Goal: Task Accomplishment & Management: Complete application form

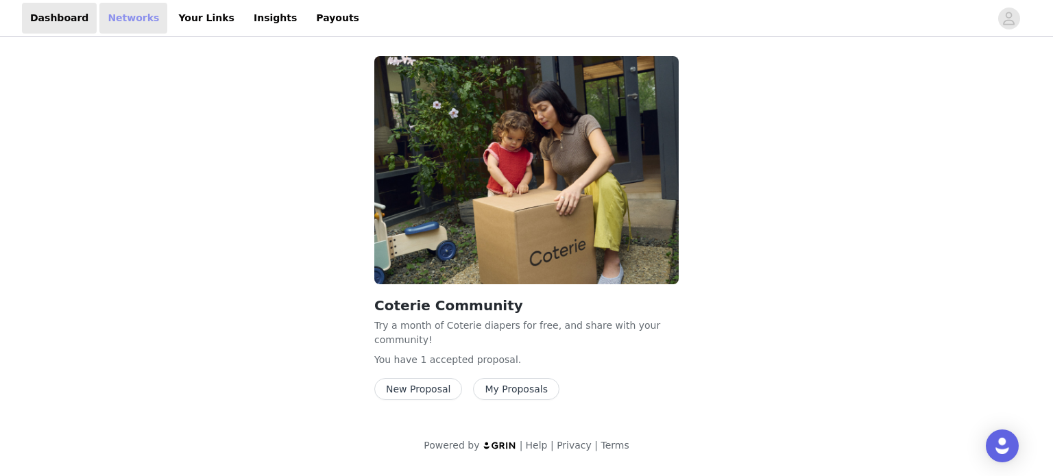
click at [110, 12] on link "Networks" at bounding box center [133, 18] width 68 height 31
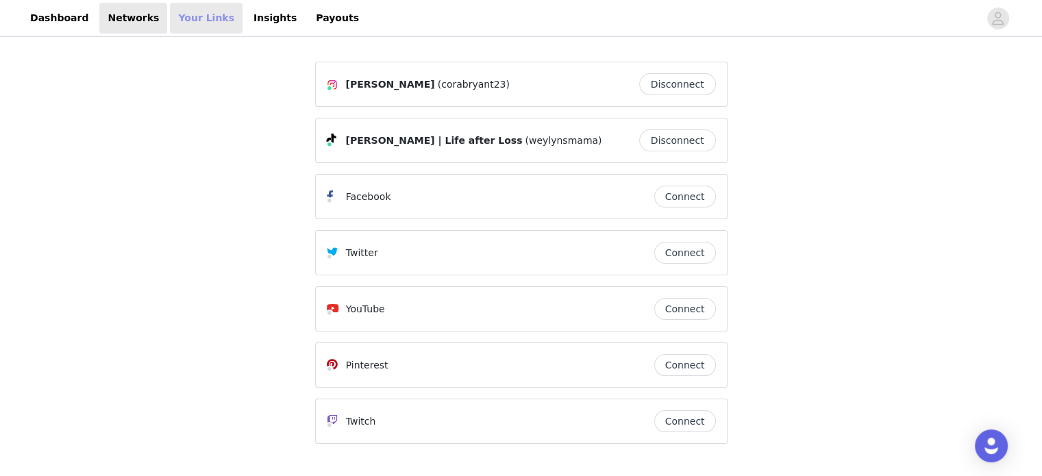
click at [182, 16] on link "Your Links" at bounding box center [206, 18] width 73 height 31
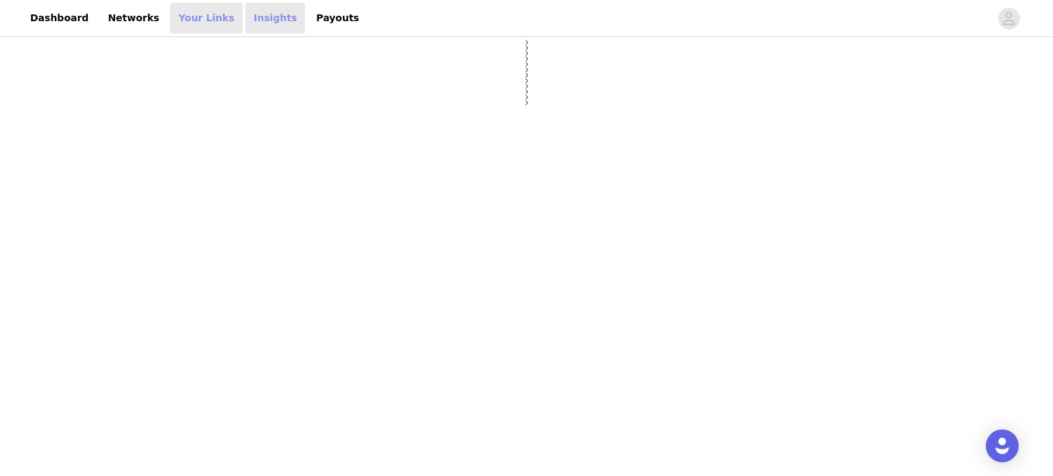
select select "12"
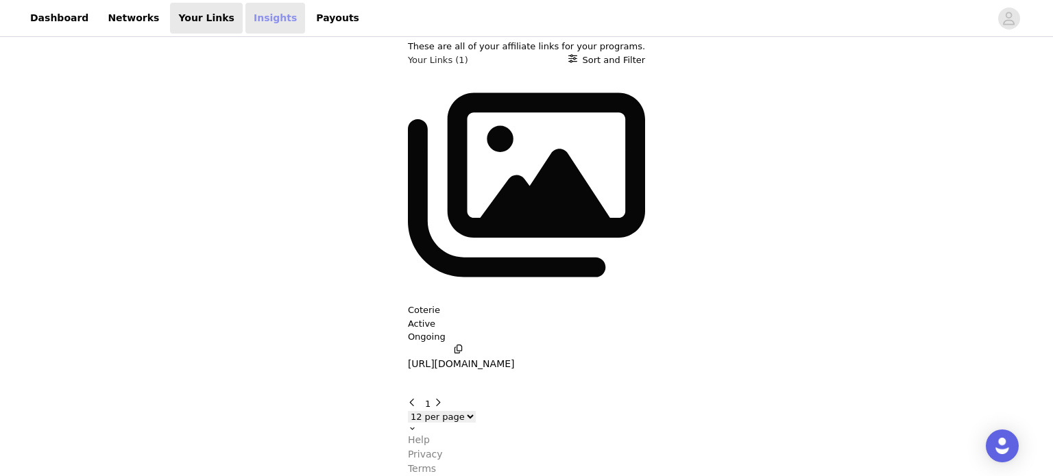
click at [245, 25] on link "Insights" at bounding box center [275, 18] width 60 height 31
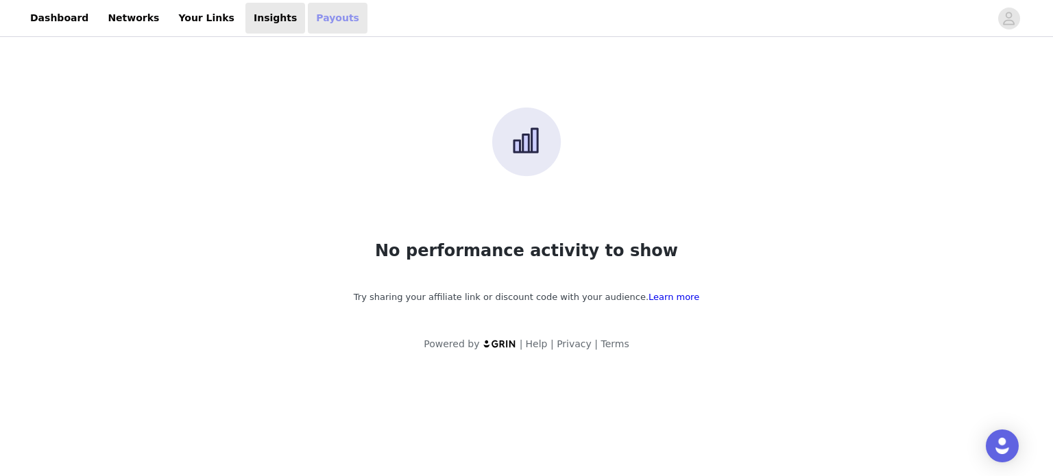
click at [308, 27] on link "Payouts" at bounding box center [338, 18] width 60 height 31
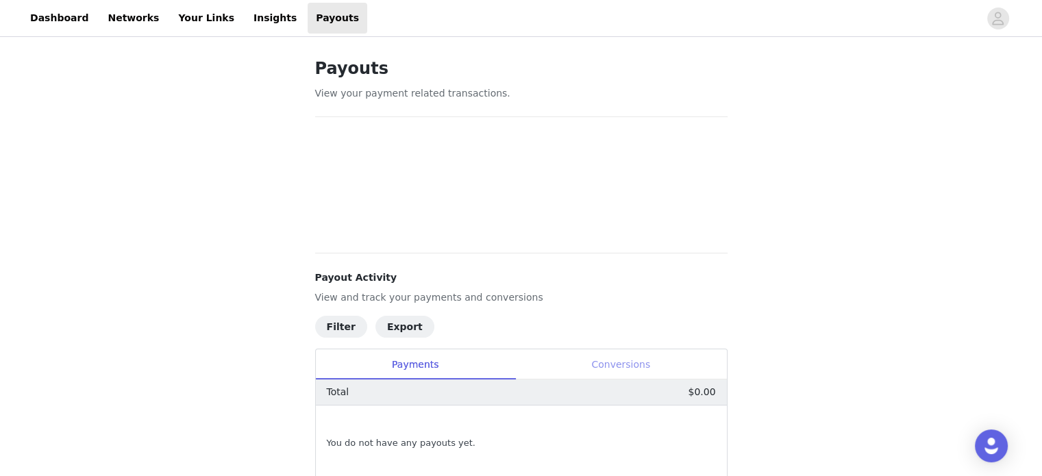
click at [628, 364] on div "Conversions" at bounding box center [621, 365] width 212 height 31
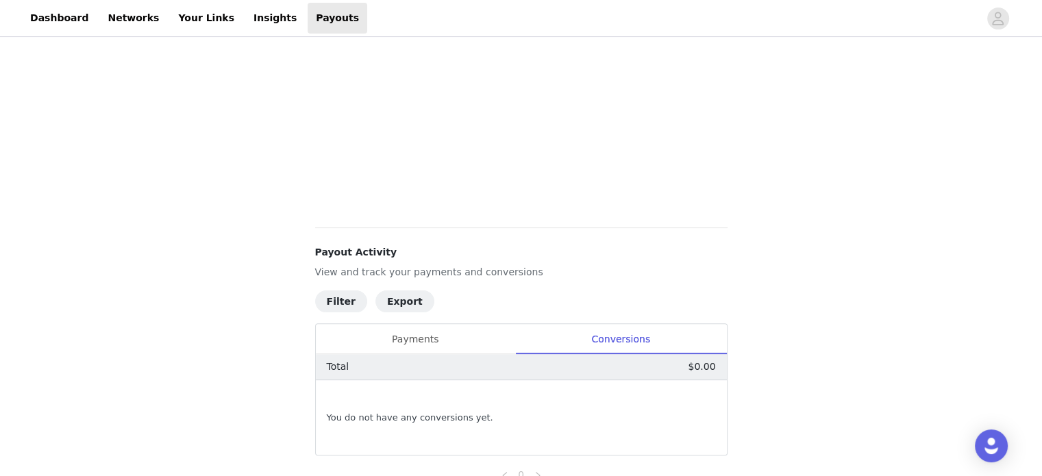
scroll to position [337, 0]
click at [449, 339] on div "Payments" at bounding box center [415, 339] width 199 height 31
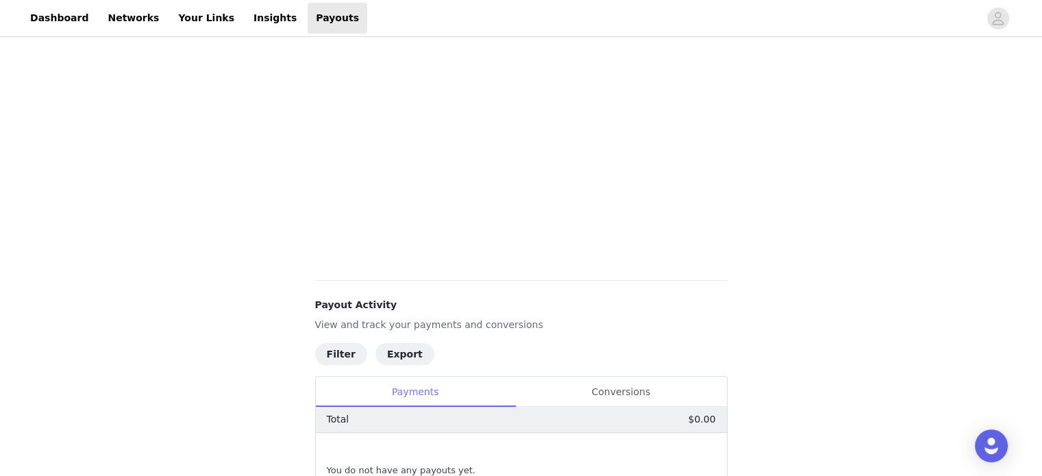
scroll to position [0, 0]
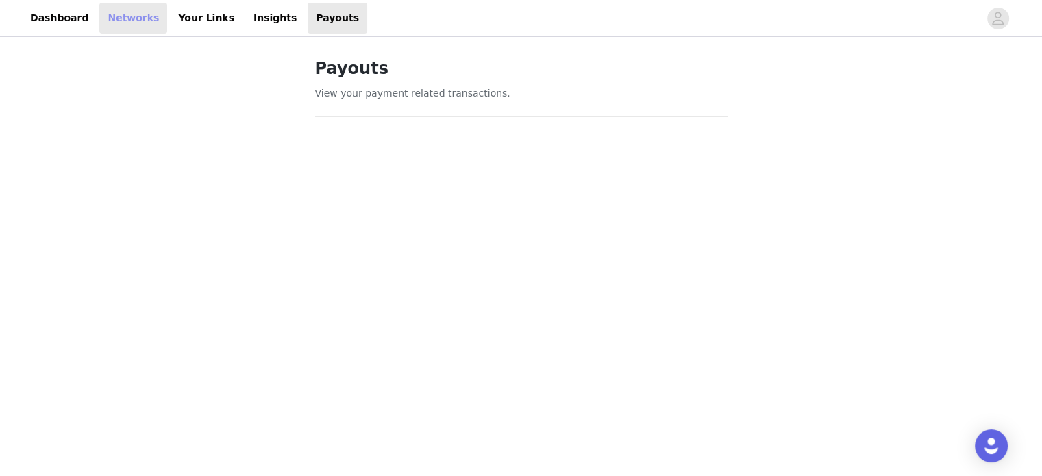
click at [99, 25] on link "Networks" at bounding box center [133, 18] width 68 height 31
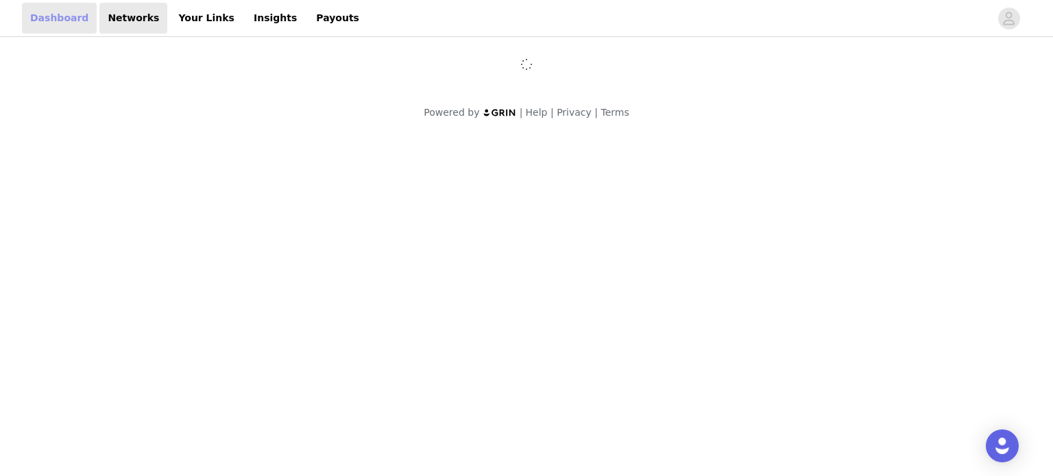
click at [53, 19] on link "Dashboard" at bounding box center [59, 18] width 75 height 31
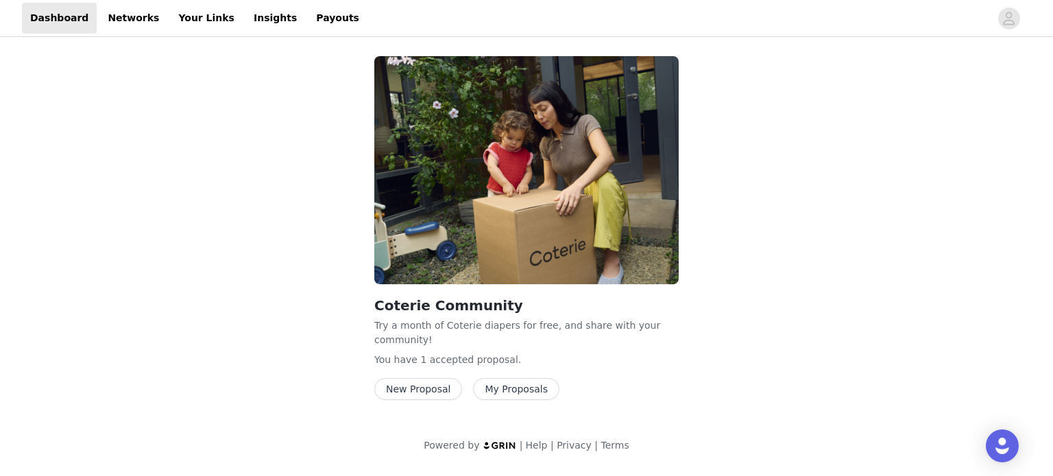
click at [437, 380] on button "New Proposal" at bounding box center [418, 389] width 88 height 22
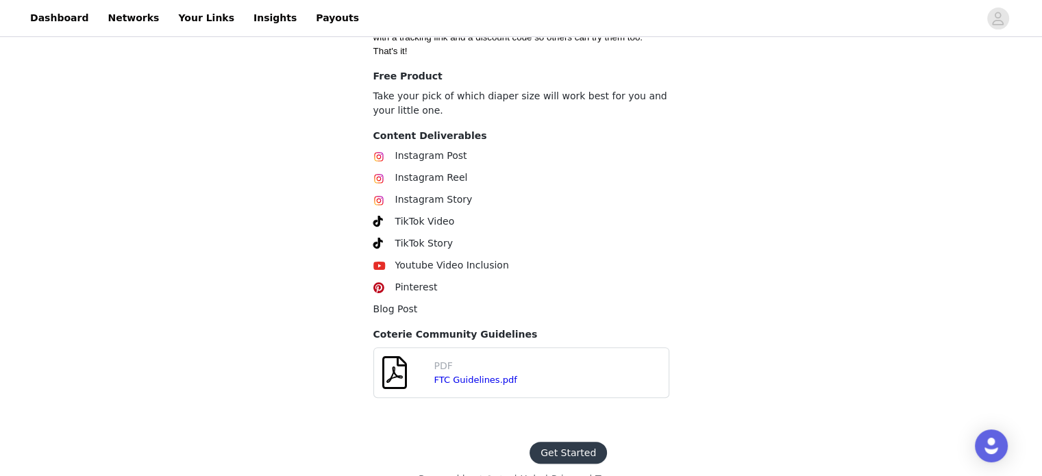
scroll to position [514, 0]
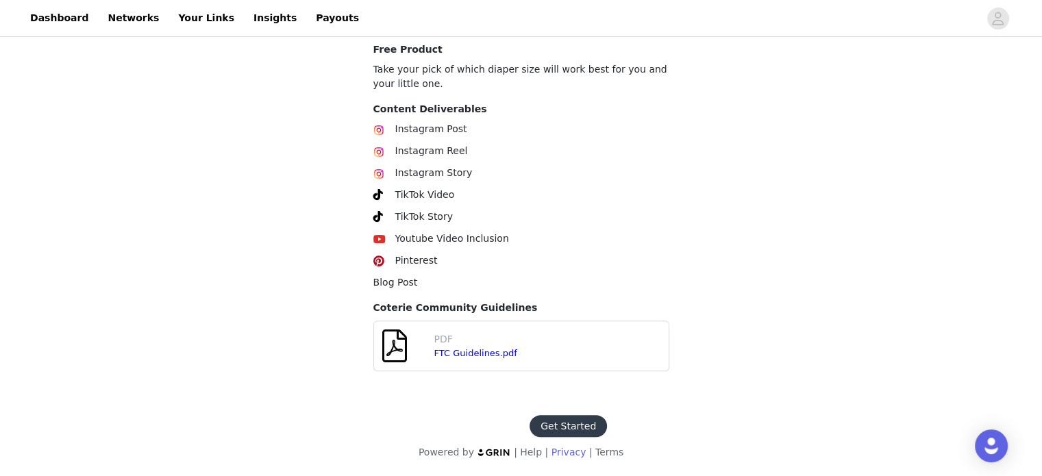
click at [576, 451] on link "Privacy" at bounding box center [569, 452] width 35 height 11
click at [546, 424] on button "Get Started" at bounding box center [568, 426] width 77 height 22
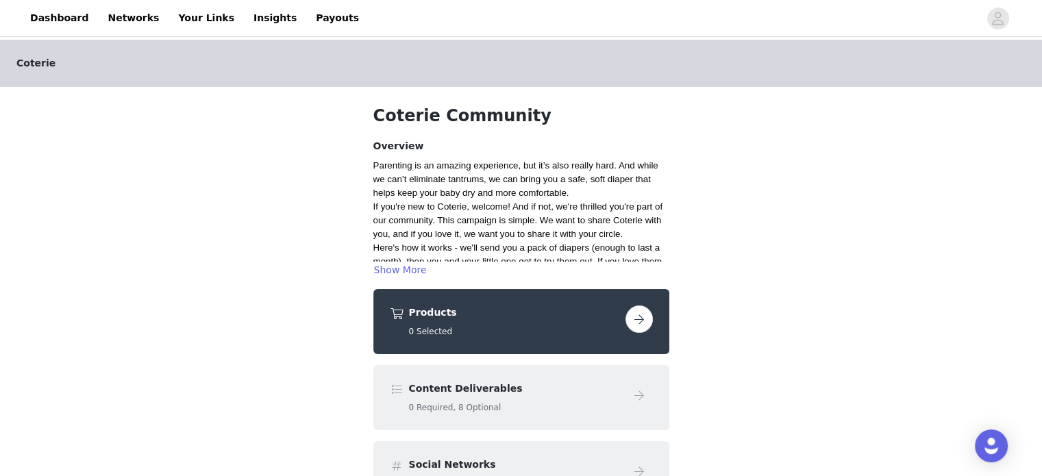
click at [650, 328] on div at bounding box center [639, 319] width 27 height 27
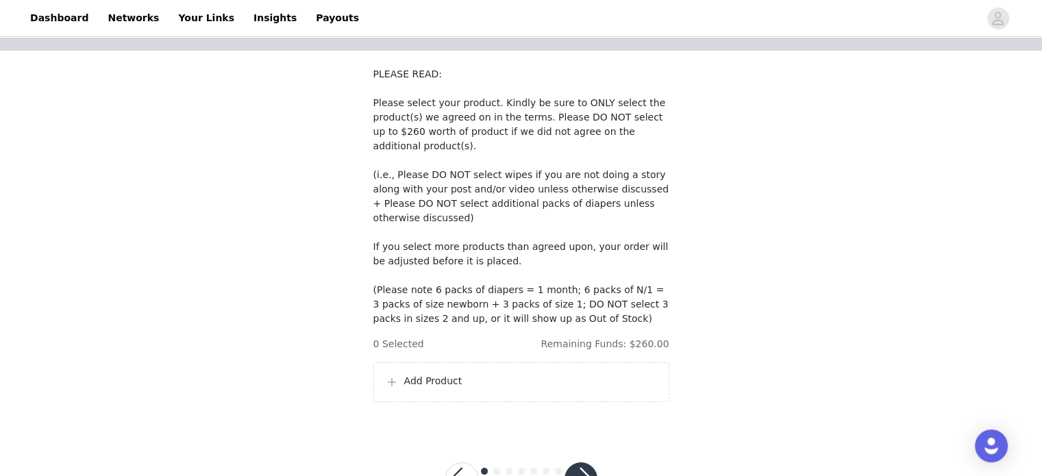
scroll to position [96, 0]
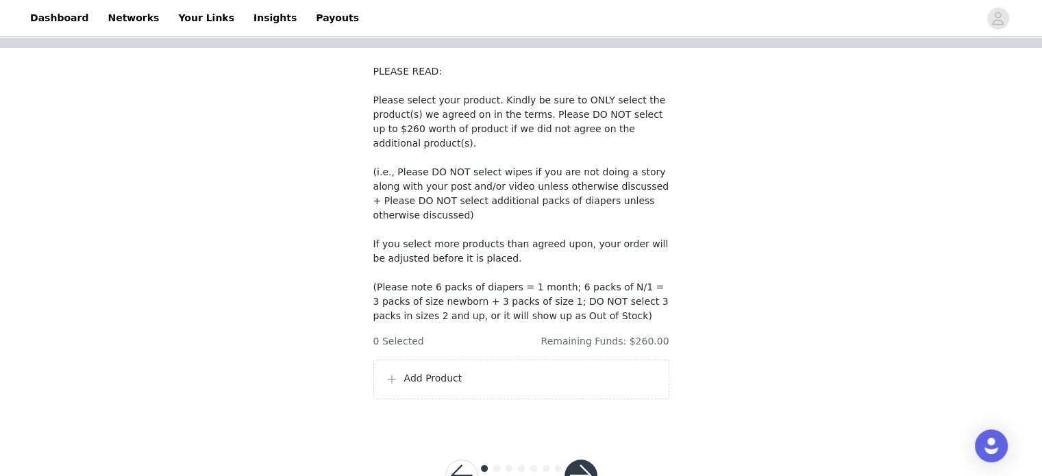
click at [557, 370] on div "Add Product" at bounding box center [522, 380] width 296 height 40
